Goal: Transaction & Acquisition: Purchase product/service

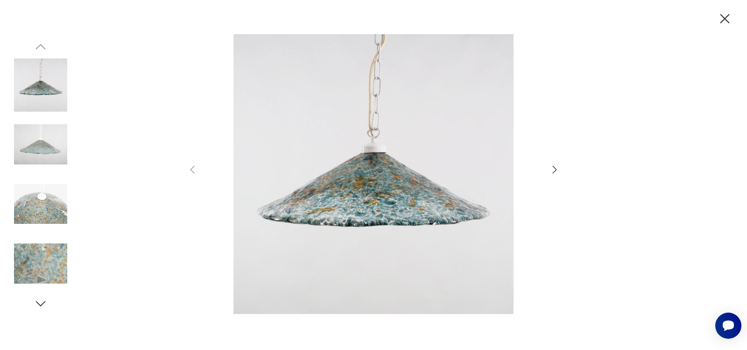
click at [554, 166] on icon "button" at bounding box center [554, 169] width 11 height 11
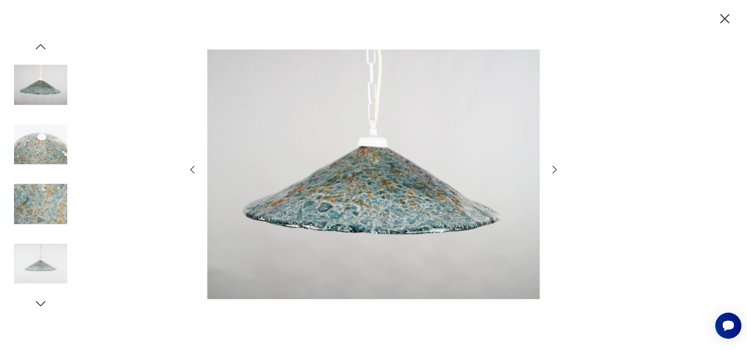
click at [554, 166] on icon "button" at bounding box center [554, 169] width 11 height 11
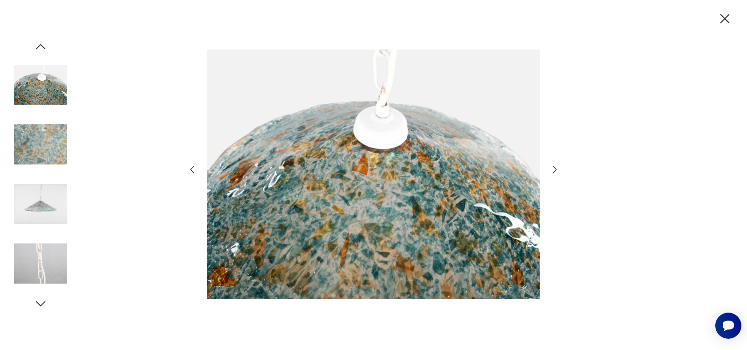
click at [554, 166] on icon "button" at bounding box center [554, 169] width 11 height 11
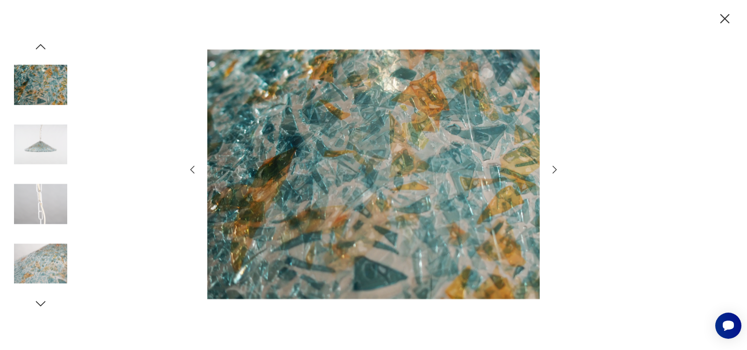
click at [557, 167] on icon "button" at bounding box center [554, 169] width 11 height 11
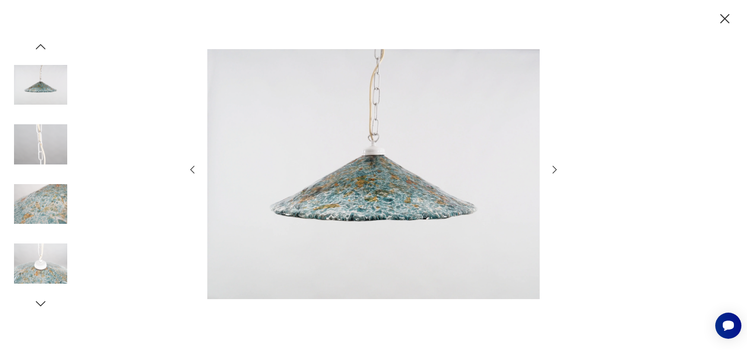
click at [39, 305] on icon "button" at bounding box center [41, 303] width 10 height 5
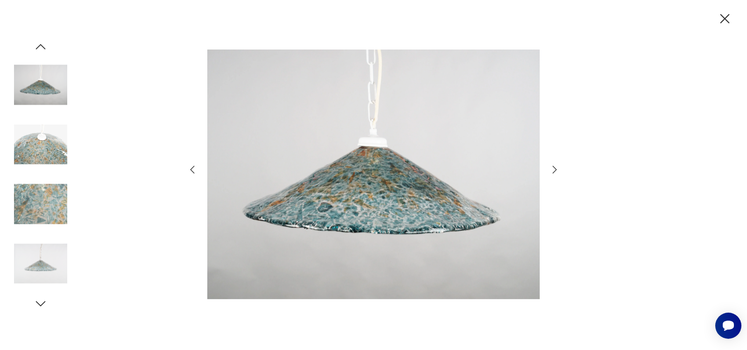
click at [38, 304] on icon "button" at bounding box center [41, 303] width 14 height 14
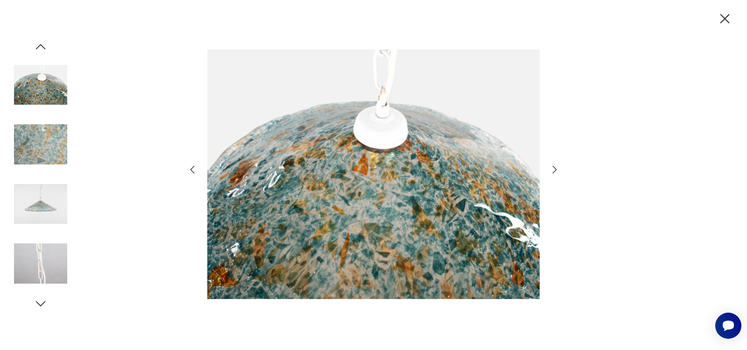
click at [38, 303] on icon "button" at bounding box center [41, 303] width 10 height 5
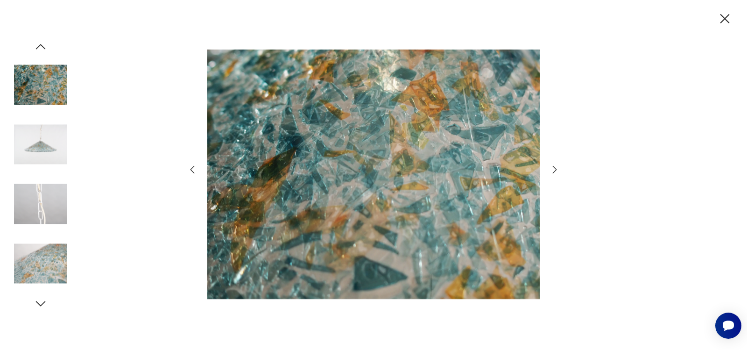
click at [38, 303] on icon "button" at bounding box center [41, 303] width 10 height 5
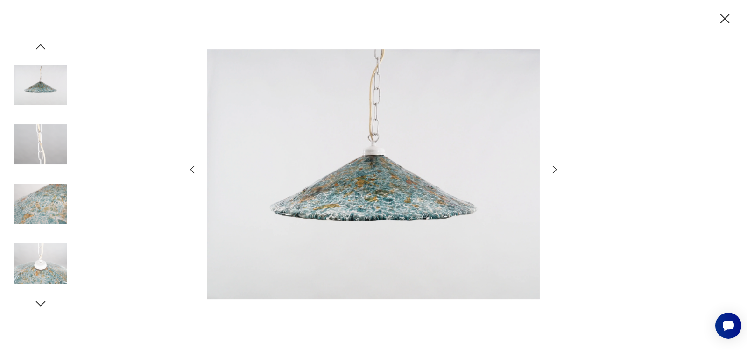
click at [38, 303] on icon "button" at bounding box center [41, 303] width 10 height 5
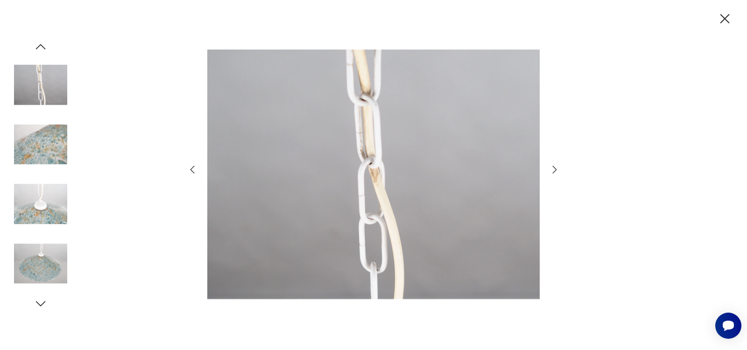
click at [723, 14] on icon "button" at bounding box center [724, 19] width 16 height 16
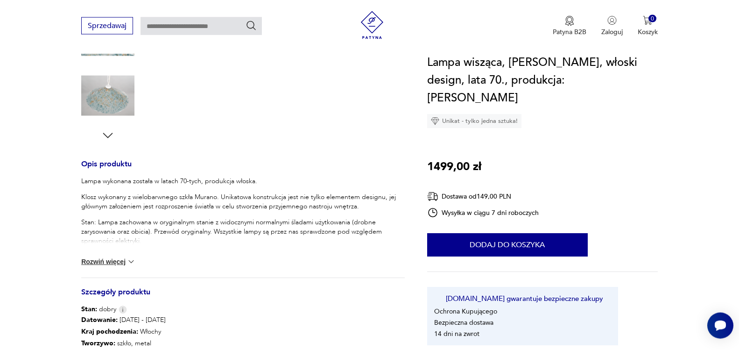
scroll to position [285, 0]
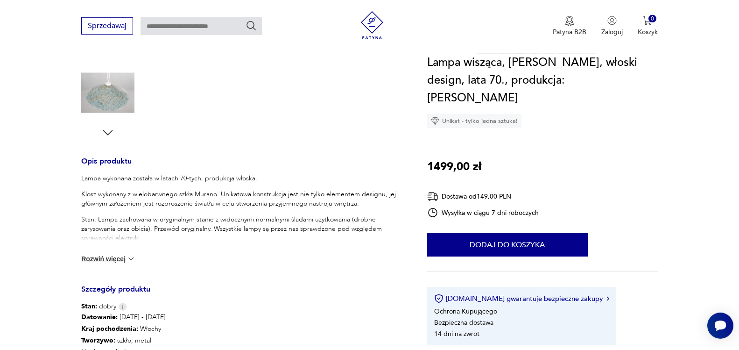
click at [124, 259] on button "Rozwiń więcej" at bounding box center [108, 258] width 54 height 9
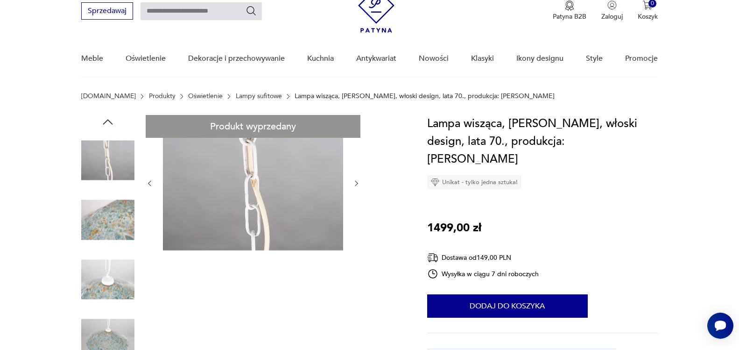
scroll to position [62, 0]
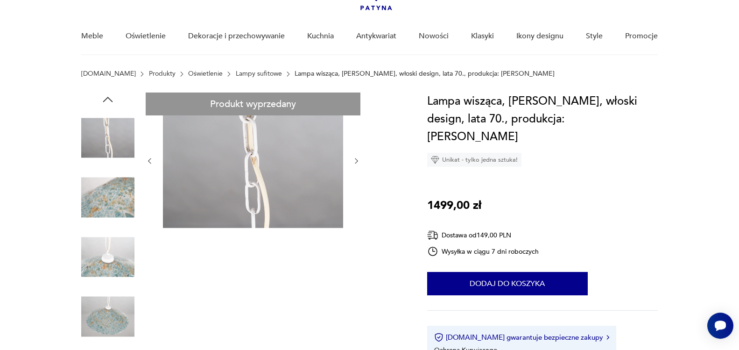
click at [357, 161] on icon "button" at bounding box center [356, 161] width 8 height 8
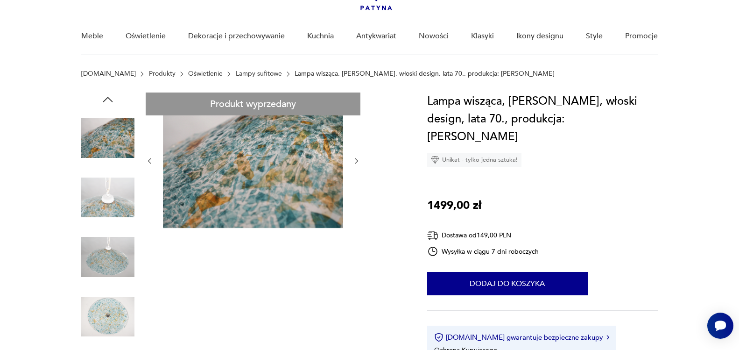
click at [150, 163] on icon "button" at bounding box center [150, 161] width 8 height 8
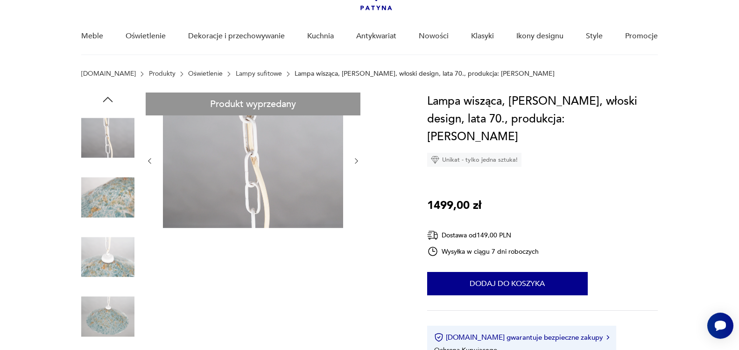
click at [150, 163] on icon "button" at bounding box center [150, 161] width 8 height 8
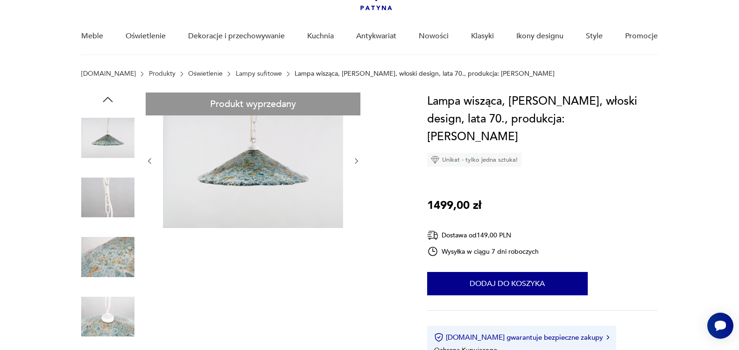
click at [150, 163] on icon "button" at bounding box center [150, 161] width 8 height 8
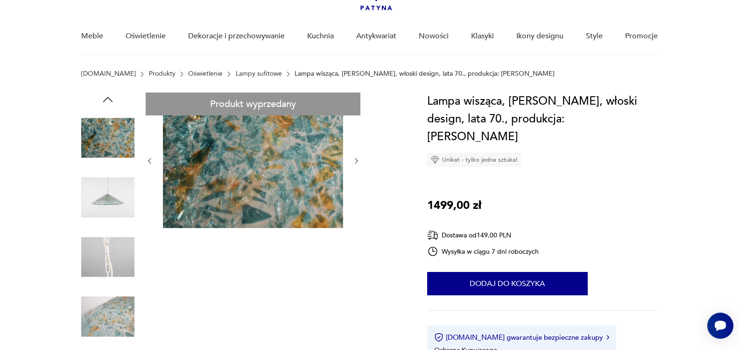
click at [150, 163] on icon "button" at bounding box center [150, 161] width 8 height 8
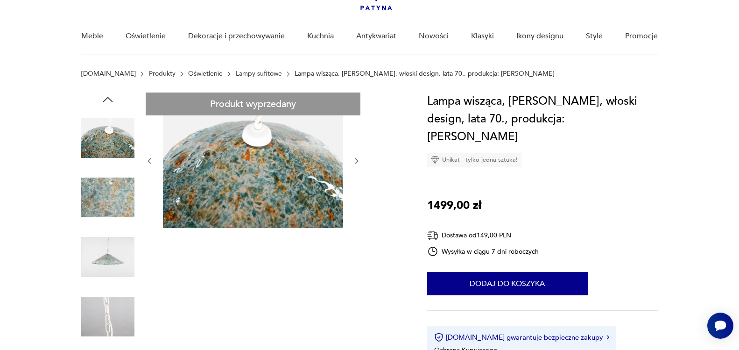
click at [150, 163] on icon "button" at bounding box center [150, 161] width 8 height 8
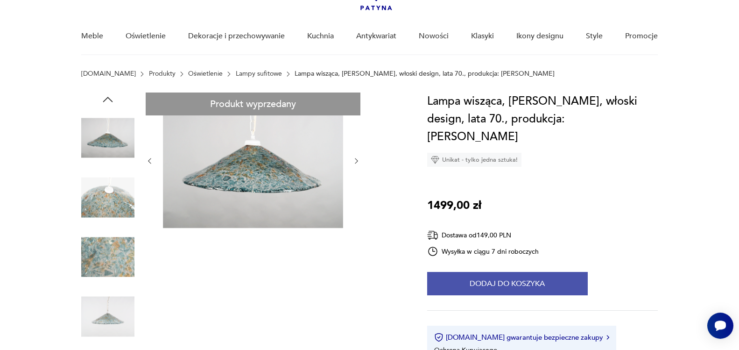
click at [519, 272] on button "Dodaj do koszyka" at bounding box center [507, 283] width 161 height 23
click at [517, 272] on button "Dodaj do koszyka" at bounding box center [507, 283] width 161 height 23
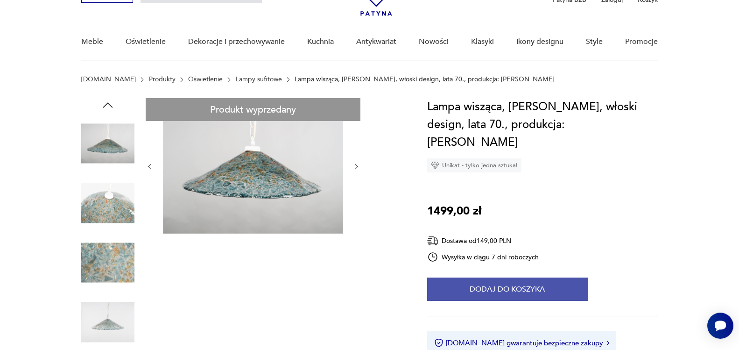
scroll to position [0, 0]
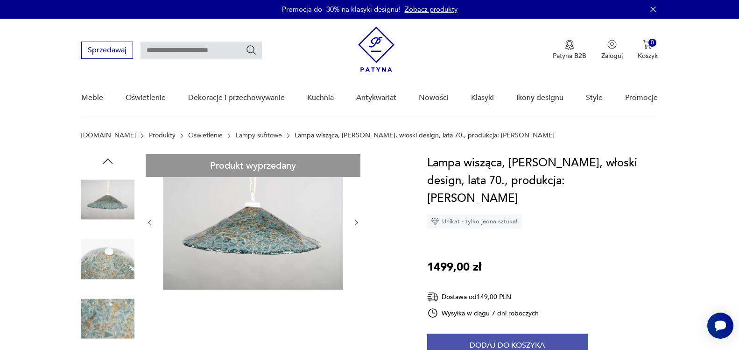
click at [517, 333] on button "Dodaj do koszyka" at bounding box center [507, 344] width 161 height 23
click at [530, 333] on button "Dodaj do koszyka" at bounding box center [507, 344] width 161 height 23
